Goal: Task Accomplishment & Management: Use online tool/utility

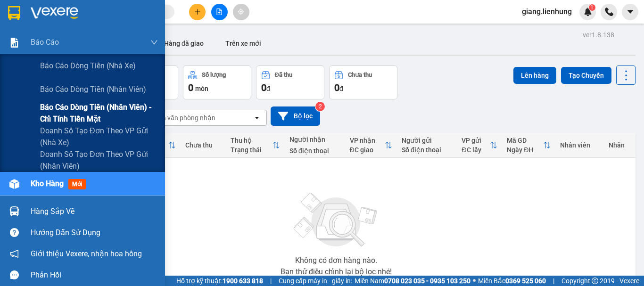
click at [91, 109] on span "Báo cáo dòng tiền (nhân viên) - chỉ tính tiền mặt" at bounding box center [99, 113] width 118 height 24
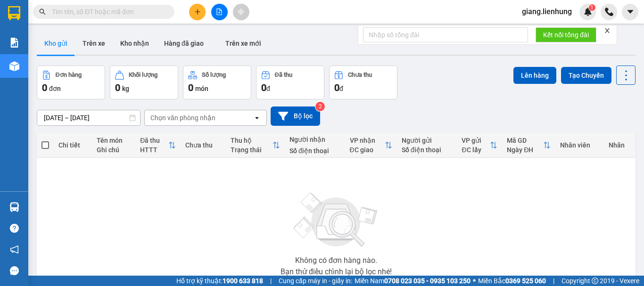
click at [136, 19] on div "Kết quả tìm kiếm ( 0 ) Bộ lọc No Data" at bounding box center [92, 12] width 184 height 17
click at [144, 17] on input "text" at bounding box center [107, 12] width 111 height 10
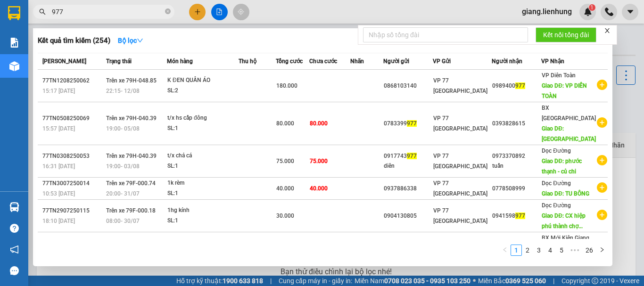
drag, startPoint x: 90, startPoint y: 12, endPoint x: 0, endPoint y: 32, distance: 92.1
click at [0, 32] on section "Kết quả tìm kiếm ( 254 ) Bộ lọc Mã ĐH Trạng thái Món hàng Thu hộ Tổng cước Chưa…" at bounding box center [322, 143] width 644 height 286
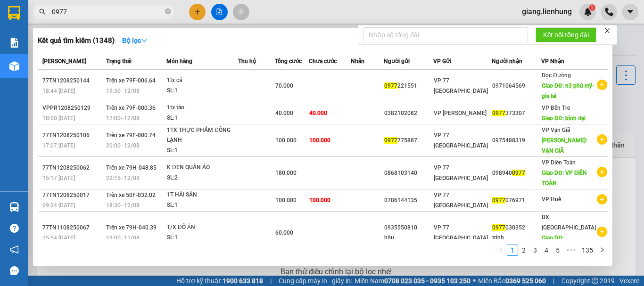
type input "0977"
click at [607, 32] on icon "close" at bounding box center [607, 30] width 5 height 5
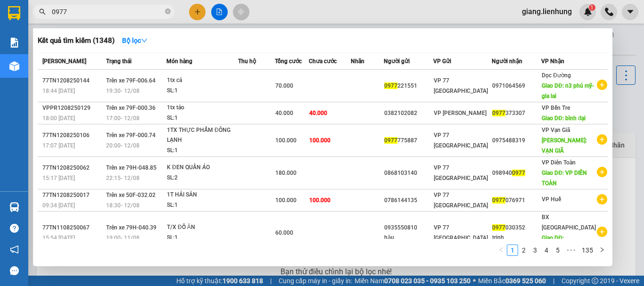
click at [614, 97] on div at bounding box center [322, 143] width 644 height 286
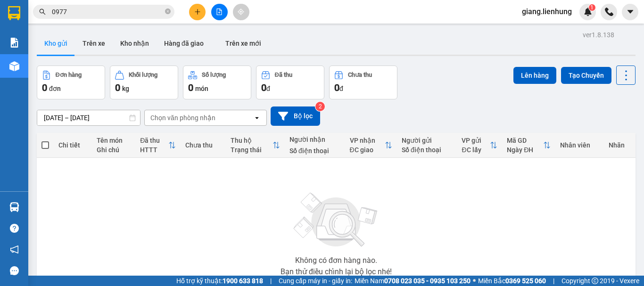
click at [149, 17] on input "0977" at bounding box center [107, 12] width 111 height 10
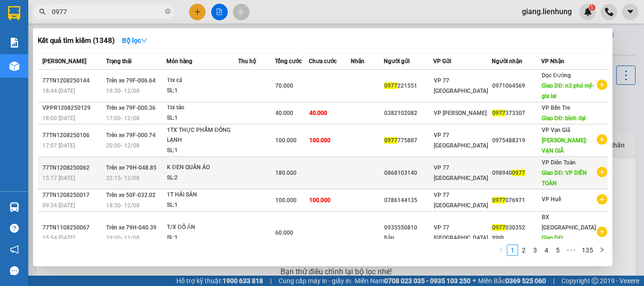
click at [372, 167] on td at bounding box center [367, 173] width 33 height 33
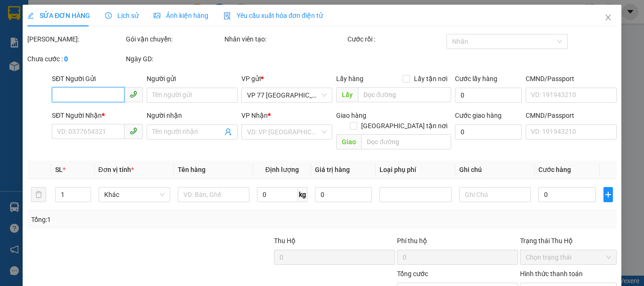
type input "0868103140"
type input "0989400977"
type input "VP DIÊN TOÀN"
type input "180.000"
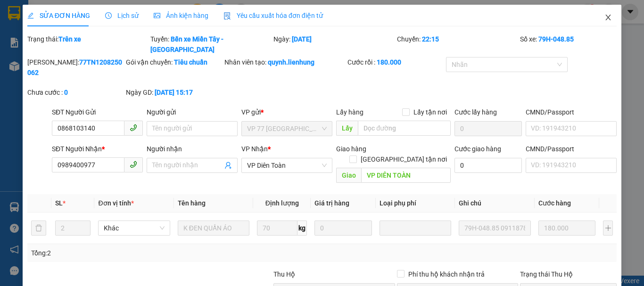
click at [605, 19] on icon "close" at bounding box center [609, 18] width 8 height 8
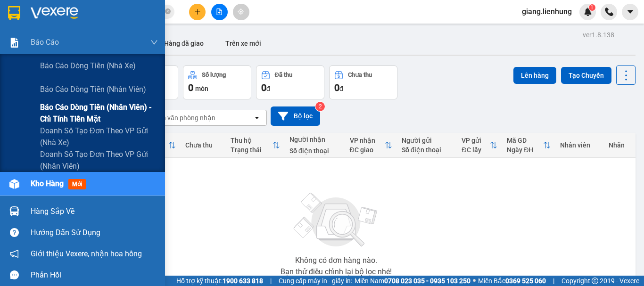
click at [63, 116] on span "Báo cáo dòng tiền (nhân viên) - chỉ tính tiền mặt" at bounding box center [99, 113] width 118 height 24
